Goal: Task Accomplishment & Management: Use online tool/utility

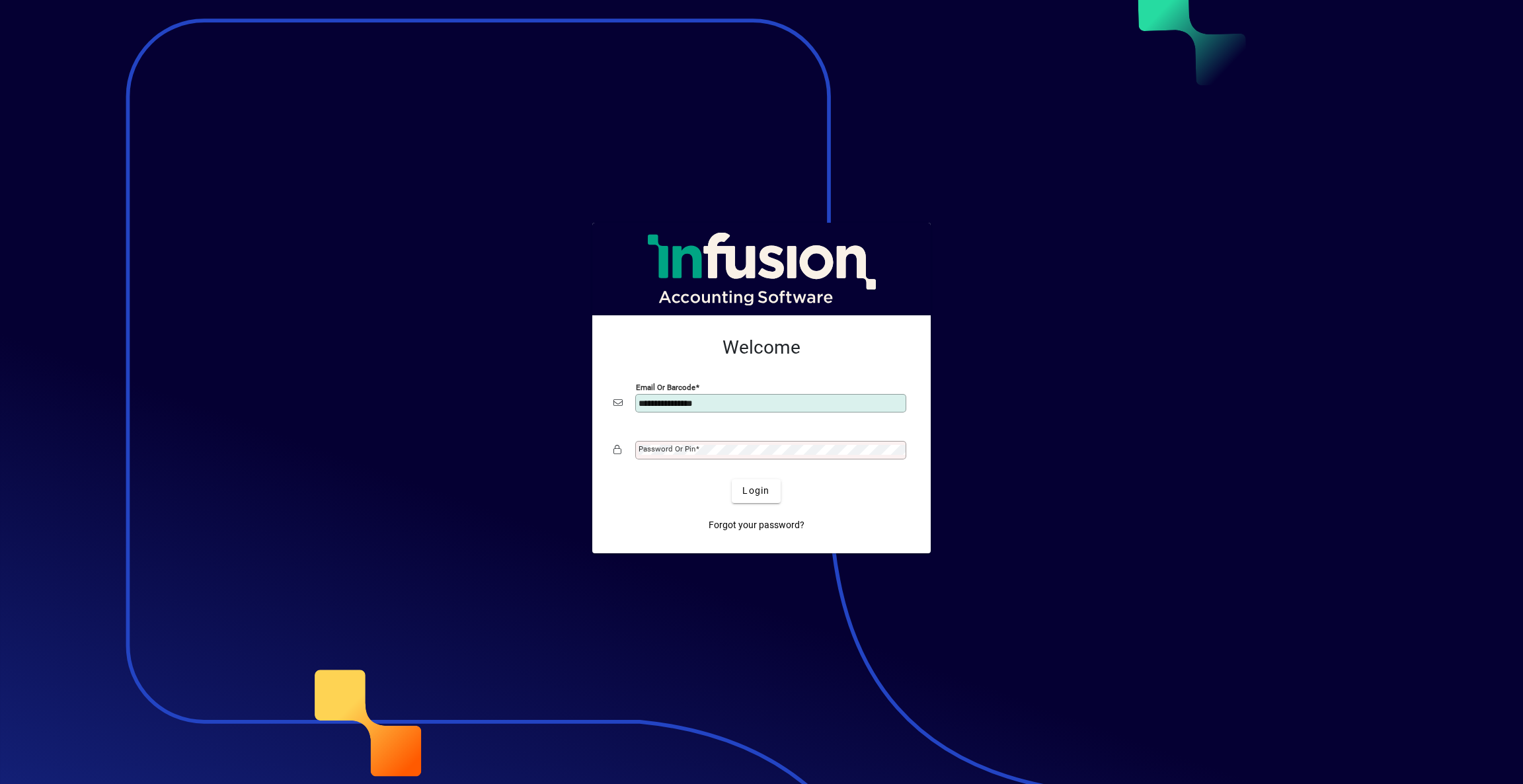
type input "**********"
click at [758, 492] on span "Login" at bounding box center [756, 490] width 27 height 14
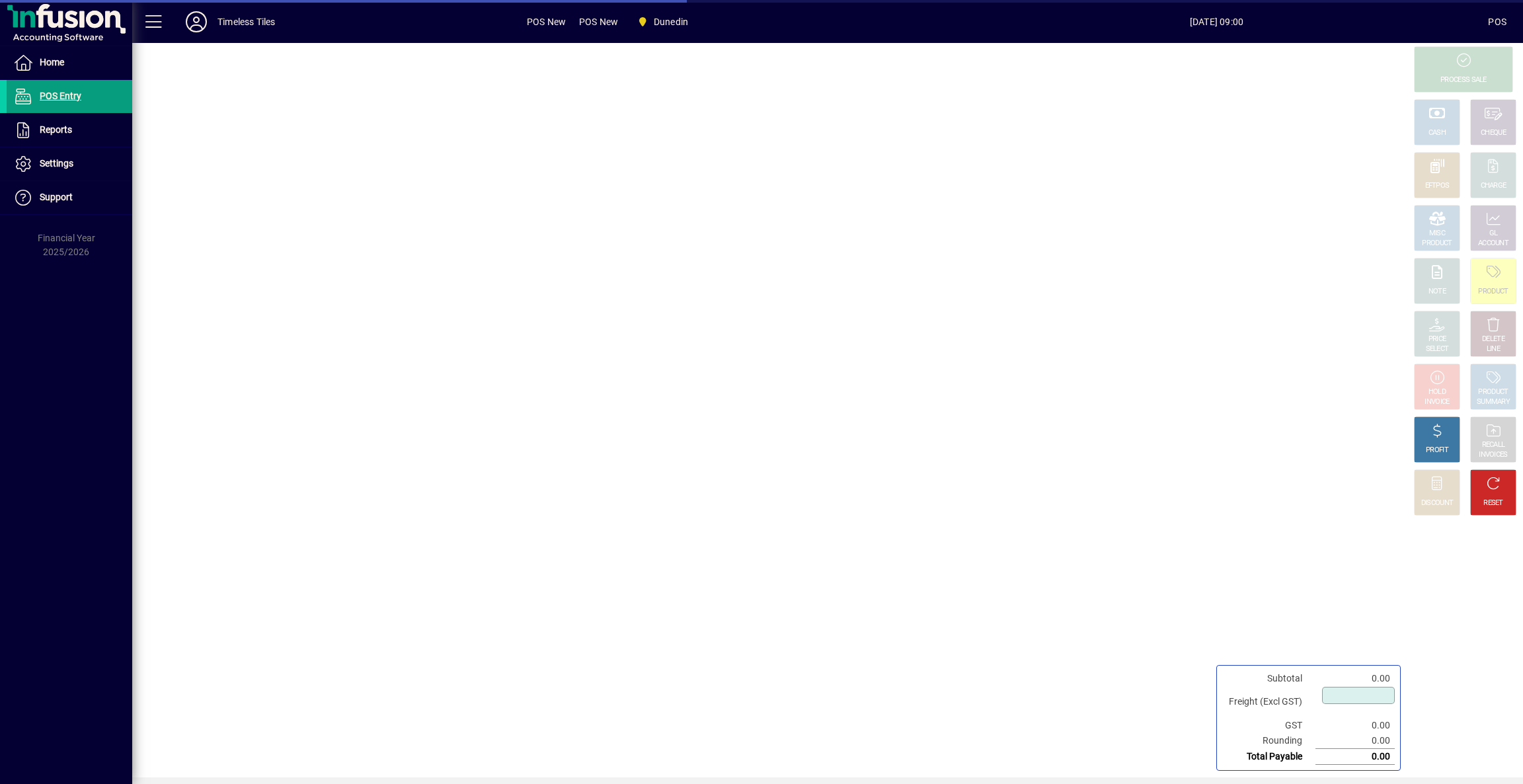
type input "****"
